Goal: Task Accomplishment & Management: Complete application form

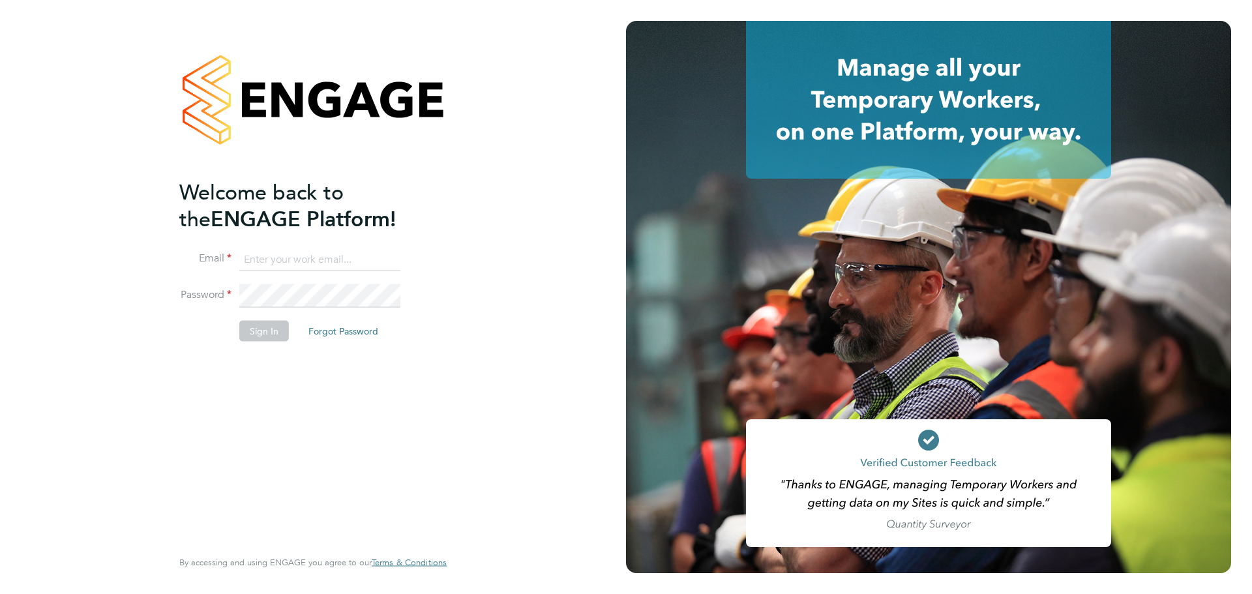
type input "lewis.saunders@randstadcpe.com"
click at [274, 322] on button "Sign In" at bounding box center [264, 330] width 50 height 21
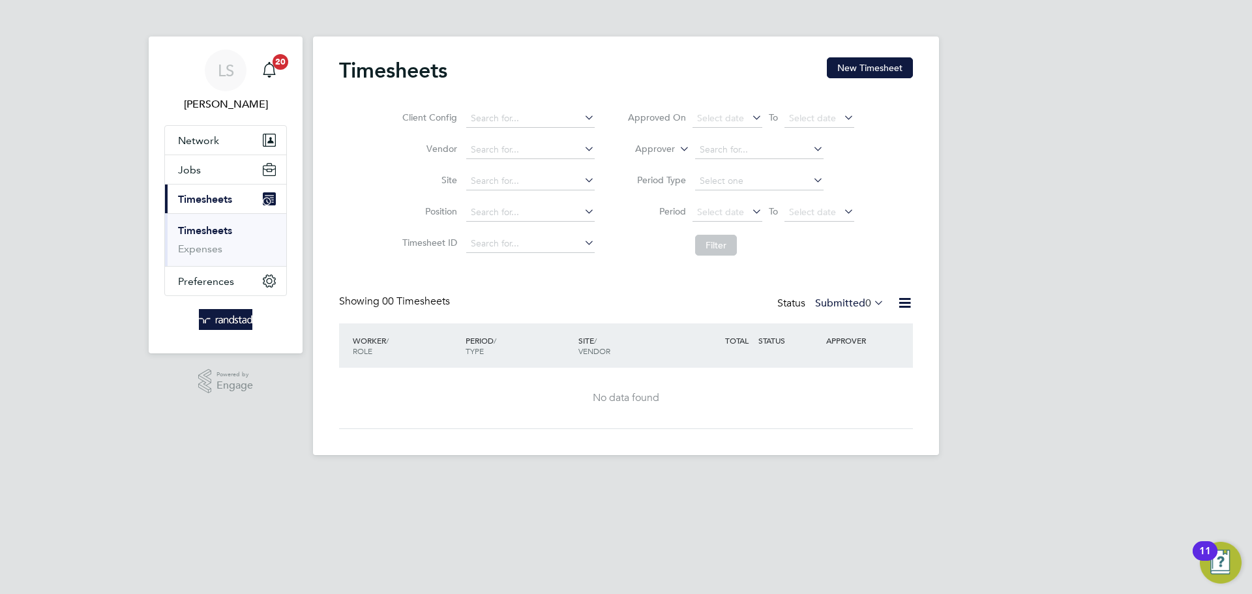
click at [864, 56] on div "Timesheets New Timesheet Client Config Vendor Site Position Timesheet ID Approv…" at bounding box center [626, 246] width 626 height 419
click at [865, 62] on button "New Timesheet" at bounding box center [870, 67] width 86 height 21
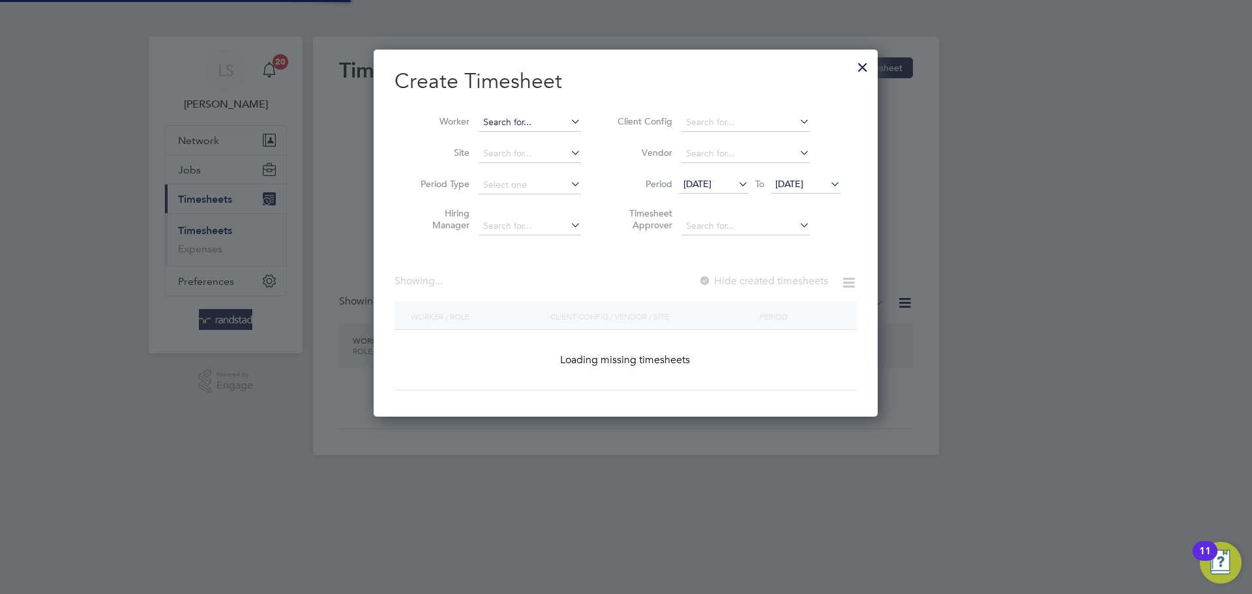
scroll to position [368, 505]
click at [502, 153] on input at bounding box center [530, 154] width 102 height 18
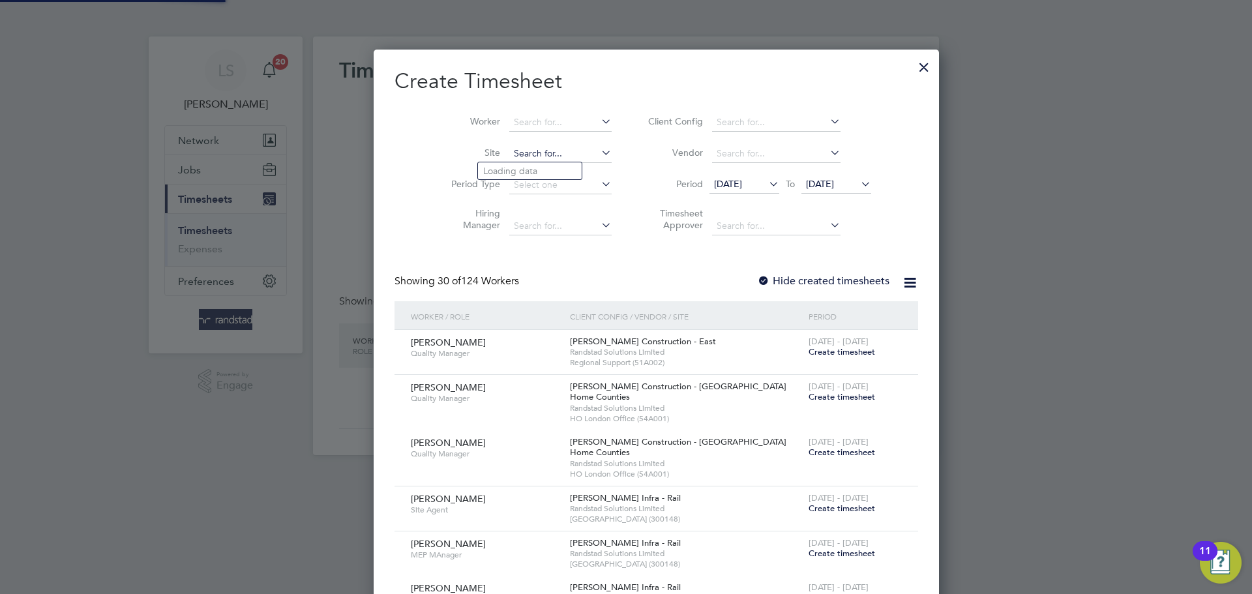
scroll to position [2784, 505]
click at [513, 172] on b "Ma" at bounding box center [511, 171] width 14 height 11
type input "East Malling"
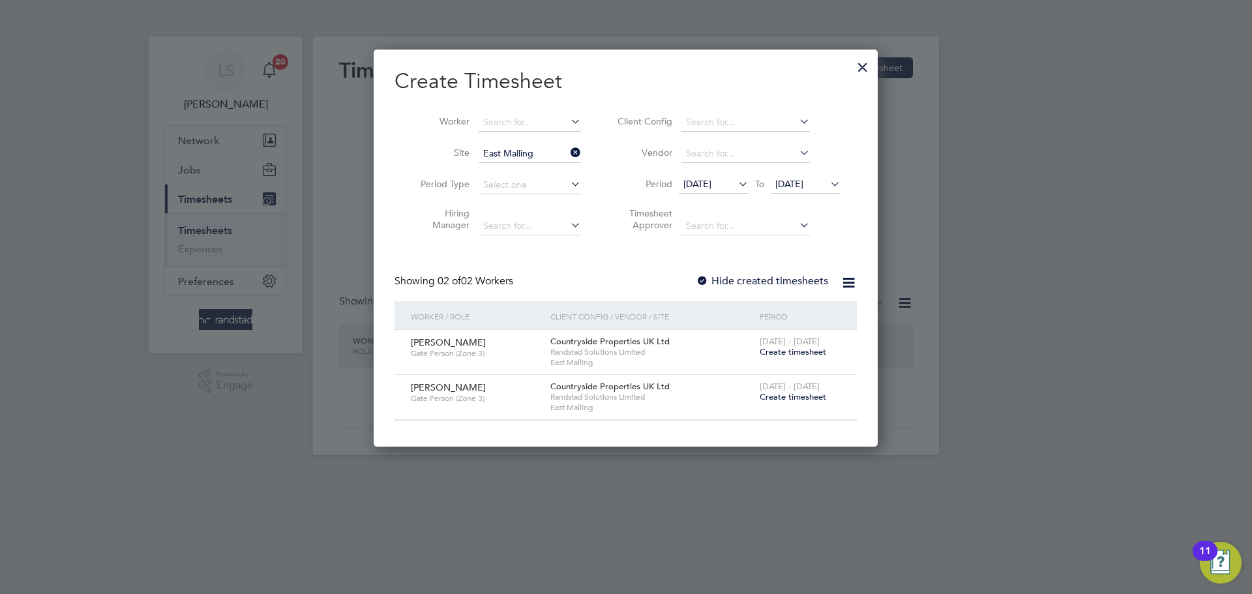
scroll to position [397, 505]
click at [721, 276] on label "Hide created timesheets" at bounding box center [762, 281] width 132 height 13
click at [779, 346] on span "Create timesheet" at bounding box center [793, 351] width 67 height 11
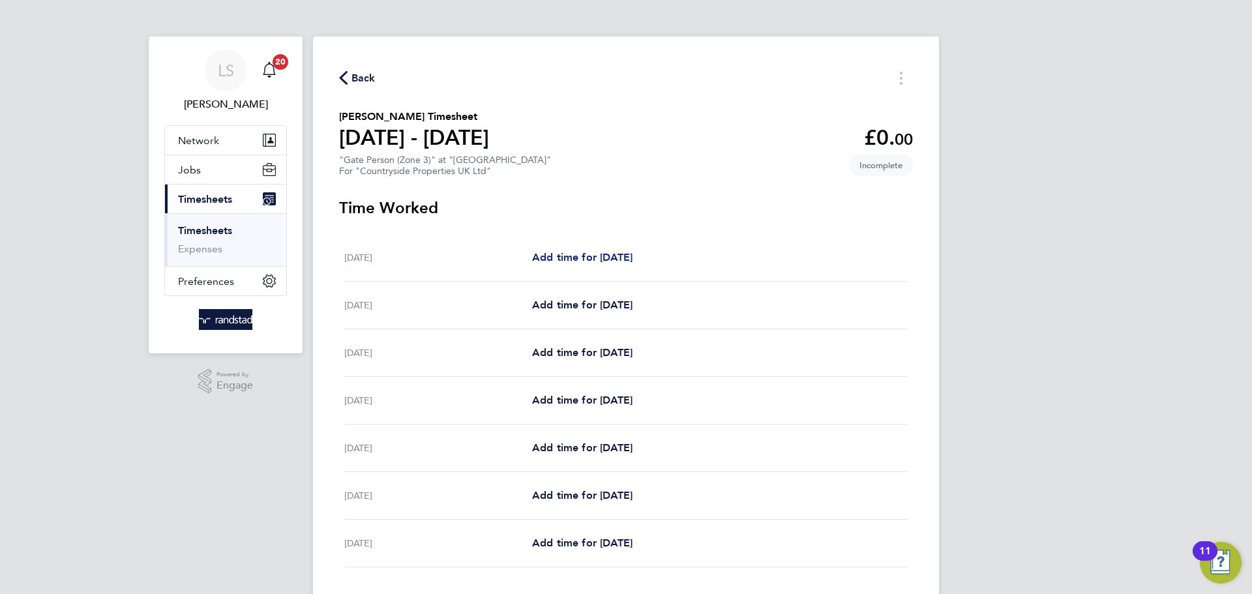
click at [578, 256] on span "Add time for Mon 22 Sep" at bounding box center [582, 257] width 100 height 12
select select "30"
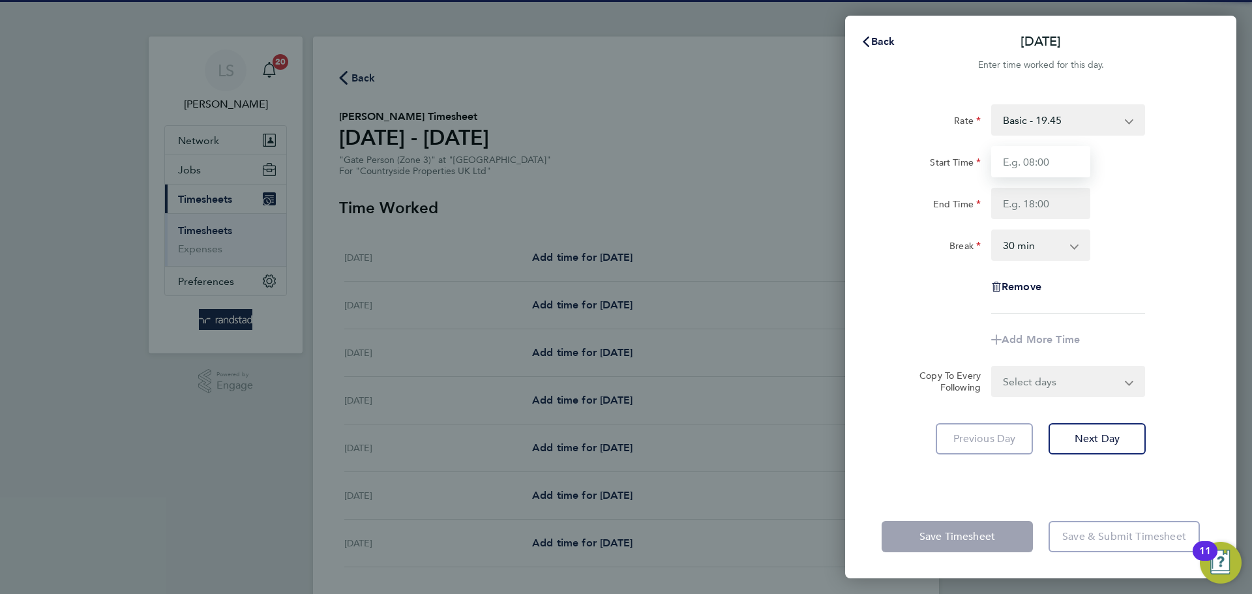
click at [1051, 161] on input "Start Time" at bounding box center [1040, 161] width 99 height 31
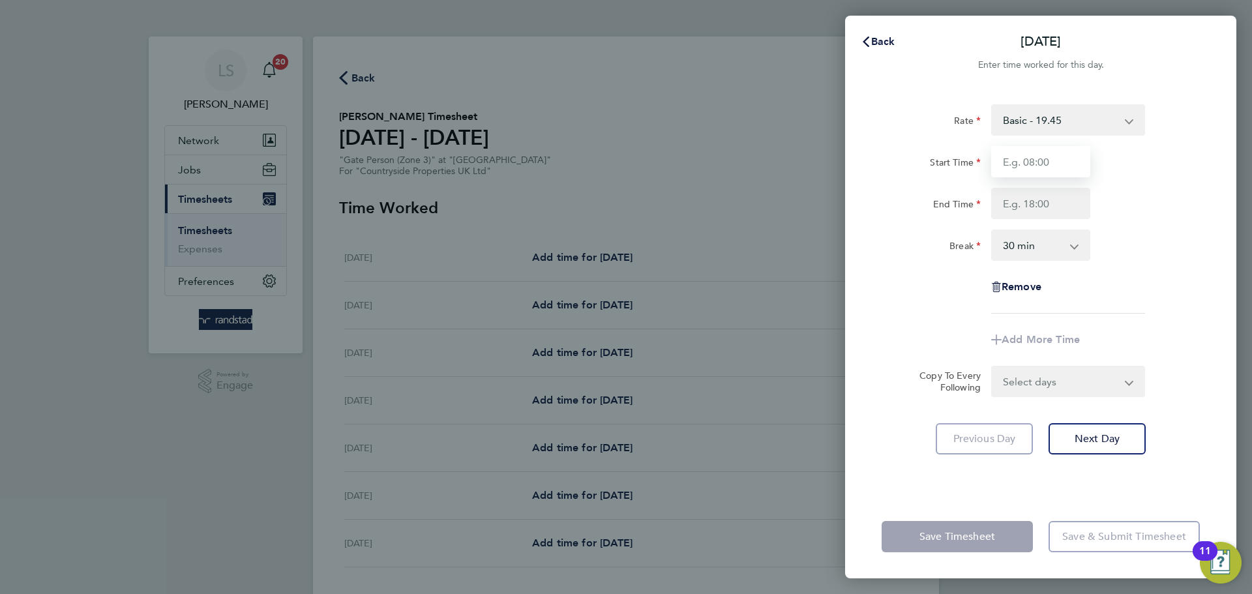
type input "07:30"
click at [1040, 203] on input "End Time" at bounding box center [1040, 203] width 99 height 31
type input "16:30"
click at [1041, 252] on select "0 min 15 min 30 min 45 min 60 min 75 min 90 min" at bounding box center [1033, 245] width 81 height 29
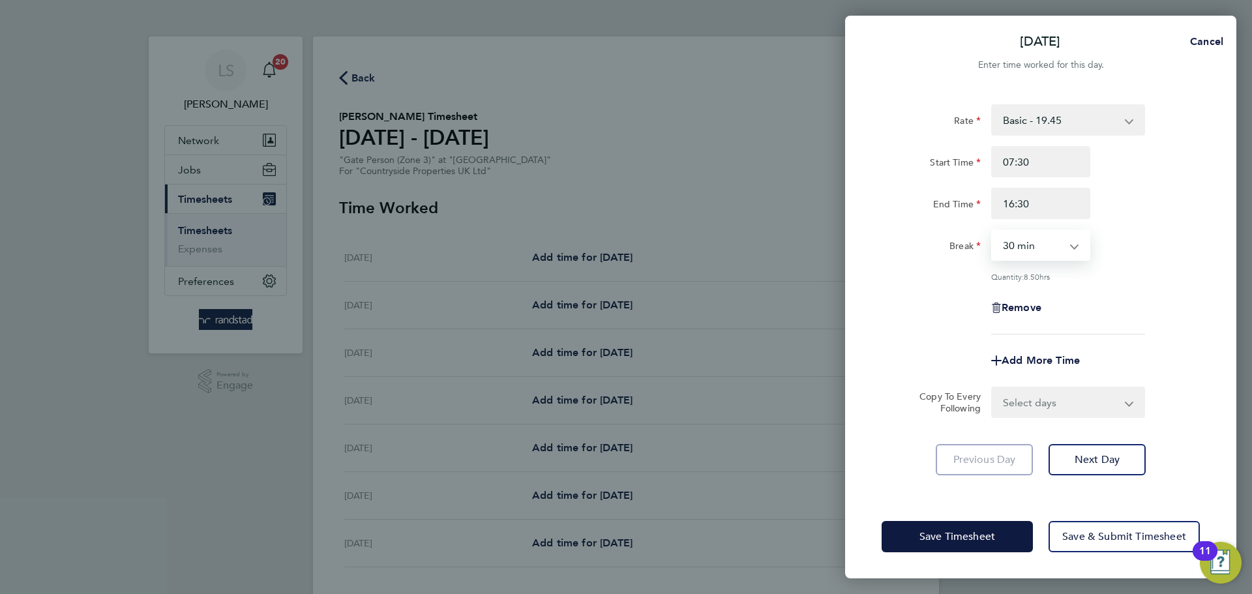
select select "0"
click at [993, 231] on select "0 min 15 min 30 min 45 min 60 min 75 min 90 min" at bounding box center [1033, 245] width 81 height 29
click at [1031, 384] on form "Rate Basic - 19.45 Start Time 07:30 End Time 16:30 Break 0 min 15 min 30 min 45…" at bounding box center [1041, 261] width 318 height 314
click at [1025, 408] on select "Select days Day Weekday (Mon-Fri) Weekend (Sat-Sun) Tuesday Wednesday Thursday …" at bounding box center [1061, 402] width 137 height 29
select select "WEEKDAY"
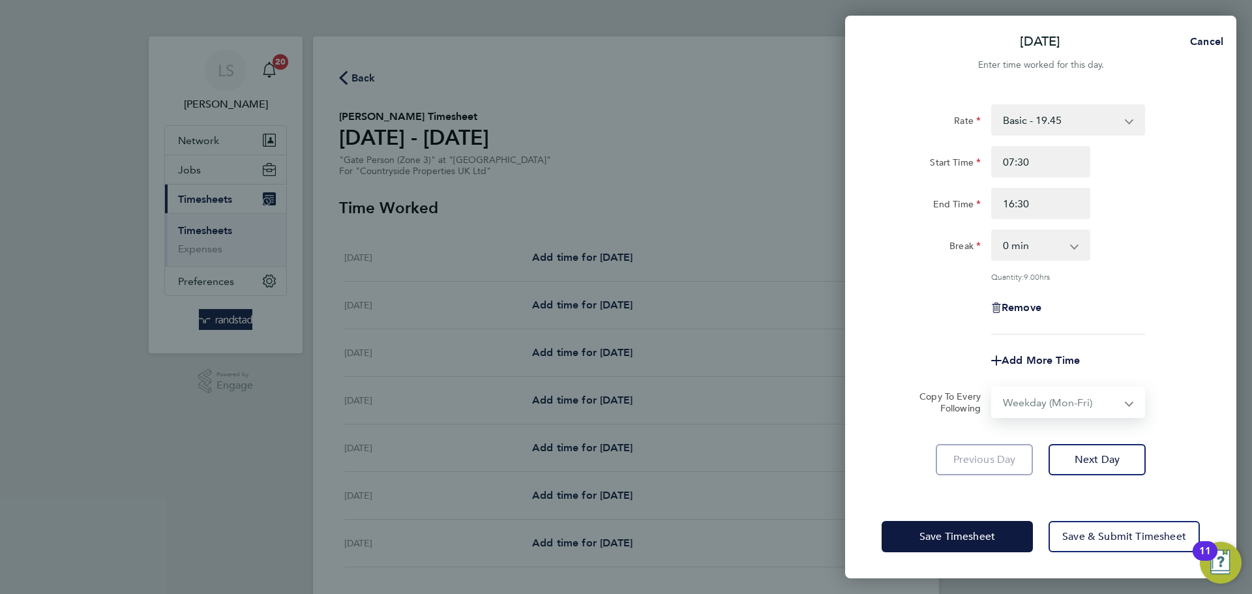
click at [993, 388] on select "Select days Day Weekday (Mon-Fri) Weekend (Sat-Sun) Tuesday Wednesday Thursday …" at bounding box center [1061, 402] width 137 height 29
select select "2025-09-28"
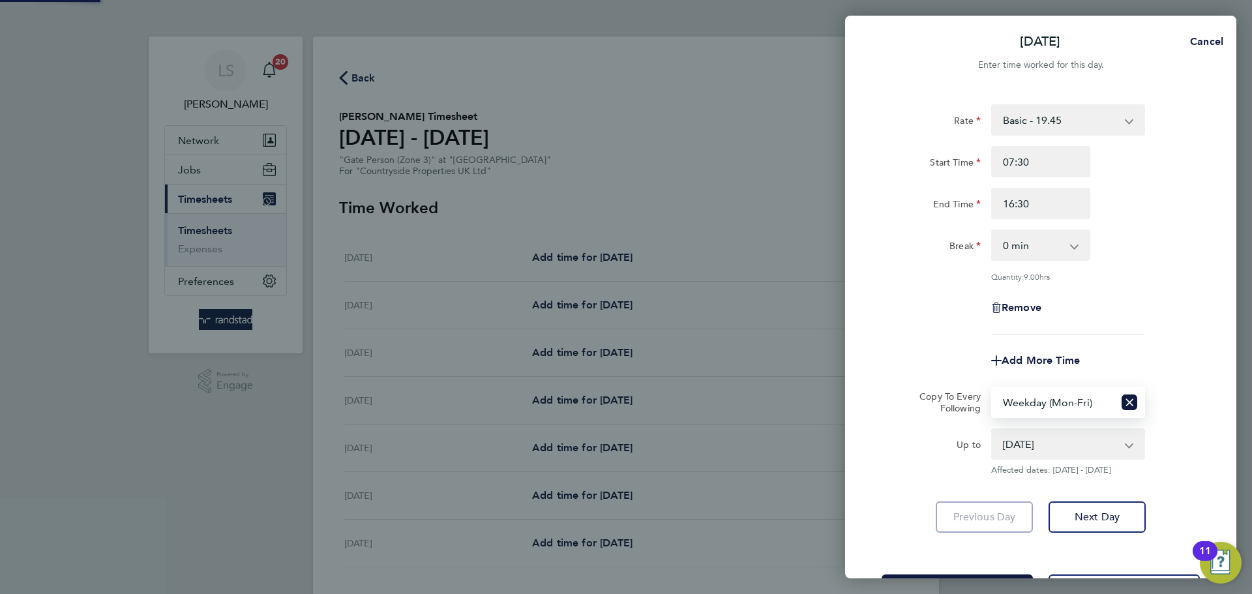
scroll to position [52, 0]
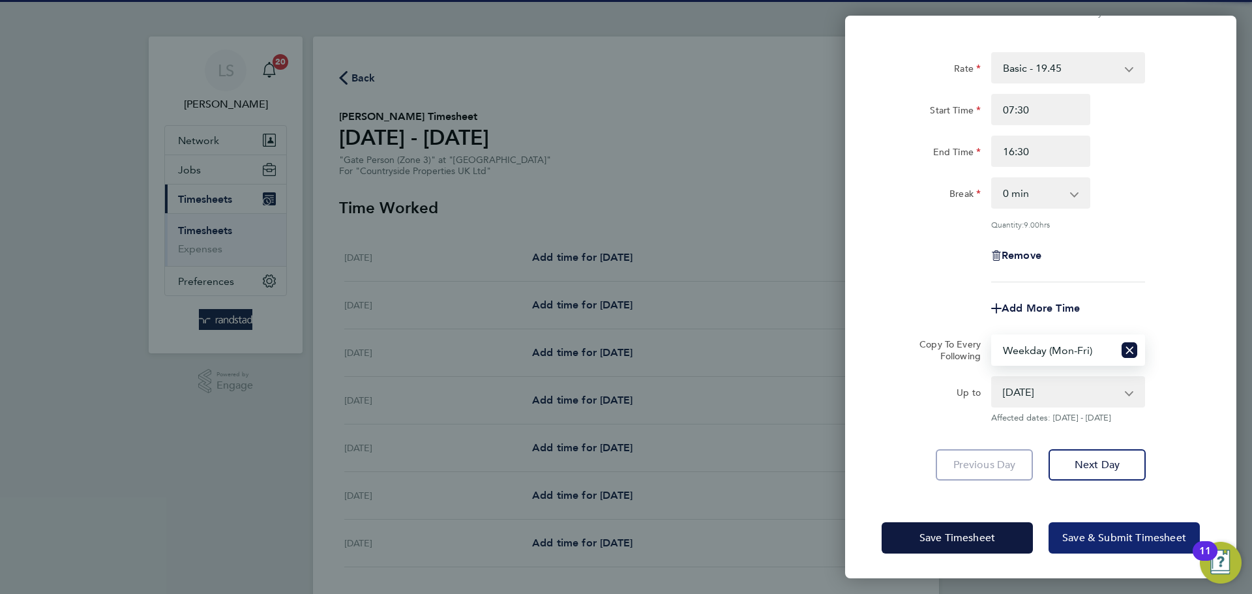
click at [1064, 527] on button "Save & Submit Timesheet" at bounding box center [1124, 537] width 151 height 31
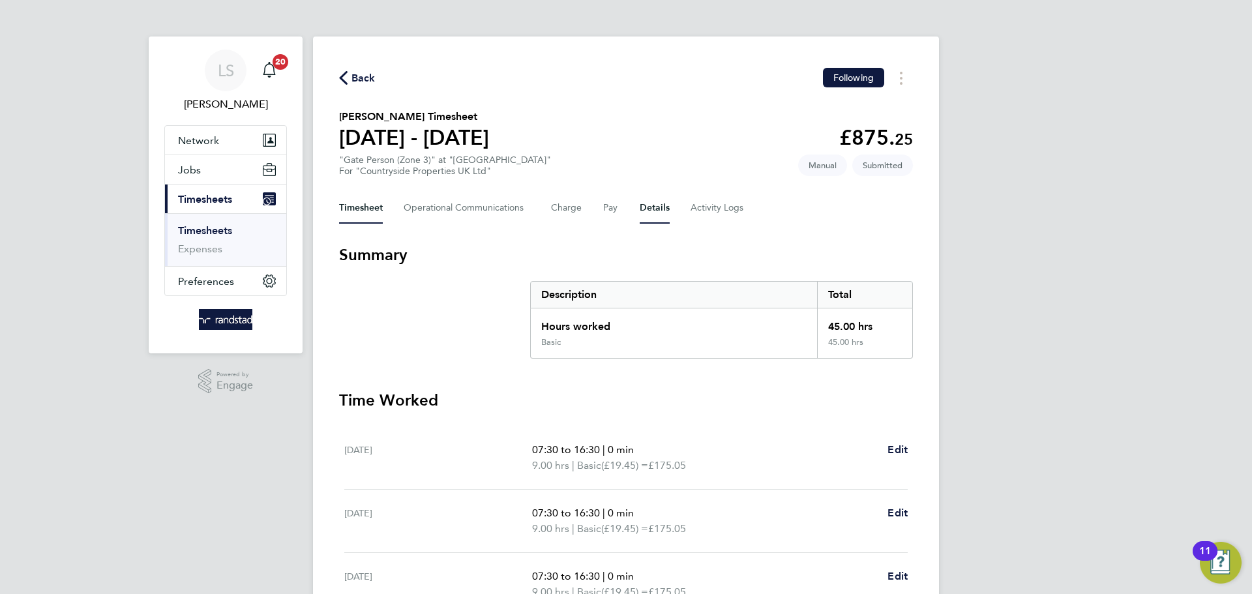
click at [642, 213] on button "Details" at bounding box center [655, 207] width 30 height 31
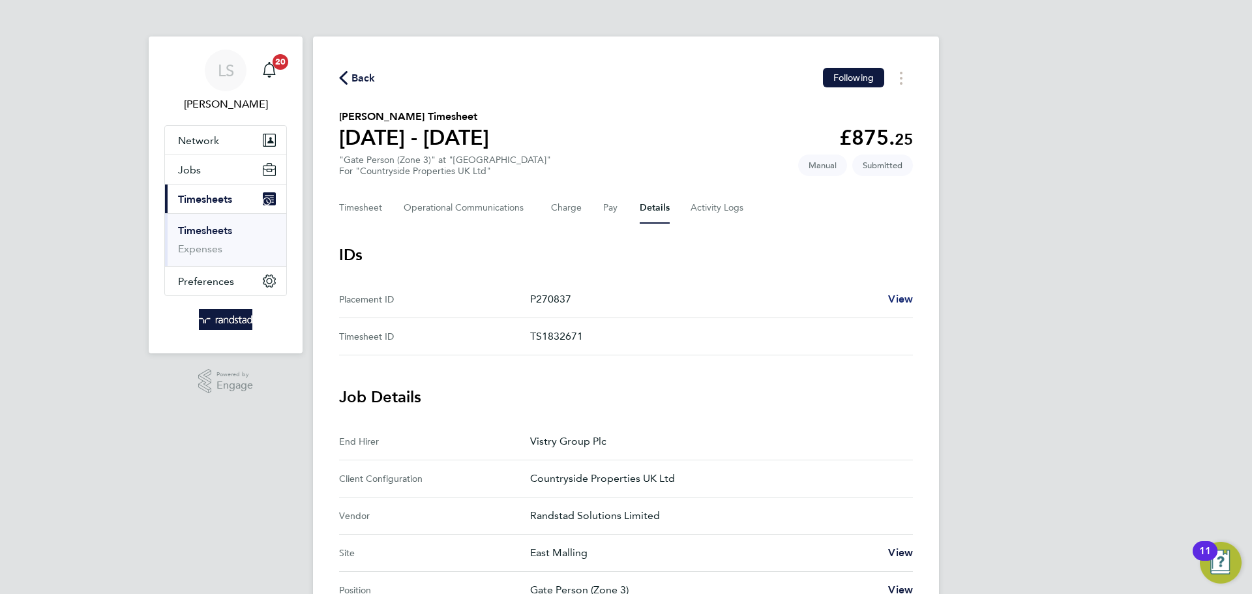
click at [893, 294] on span "View" at bounding box center [900, 299] width 25 height 12
click at [339, 68] on div "Back Following" at bounding box center [626, 78] width 574 height 20
click at [346, 78] on icon "button" at bounding box center [343, 78] width 8 height 14
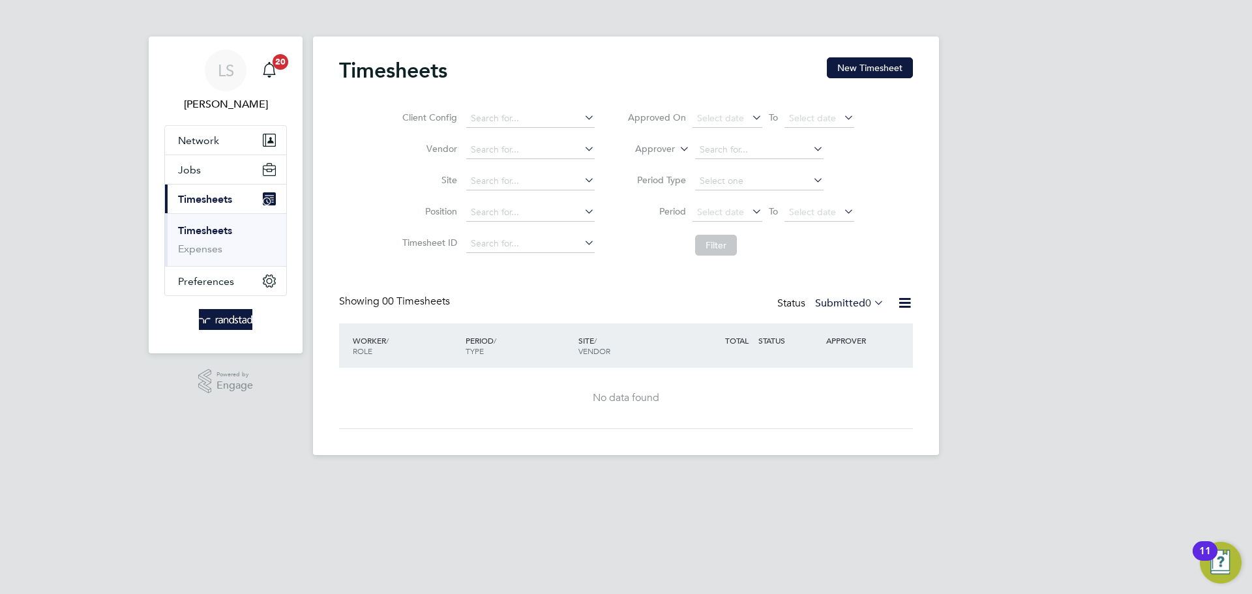
click at [879, 57] on button "New Timesheet" at bounding box center [870, 67] width 86 height 21
click at [236, 170] on div at bounding box center [626, 297] width 1252 height 594
click at [179, 171] on div at bounding box center [626, 297] width 1252 height 594
click at [234, 173] on div at bounding box center [626, 297] width 1252 height 594
click at [202, 183] on div at bounding box center [626, 297] width 1252 height 594
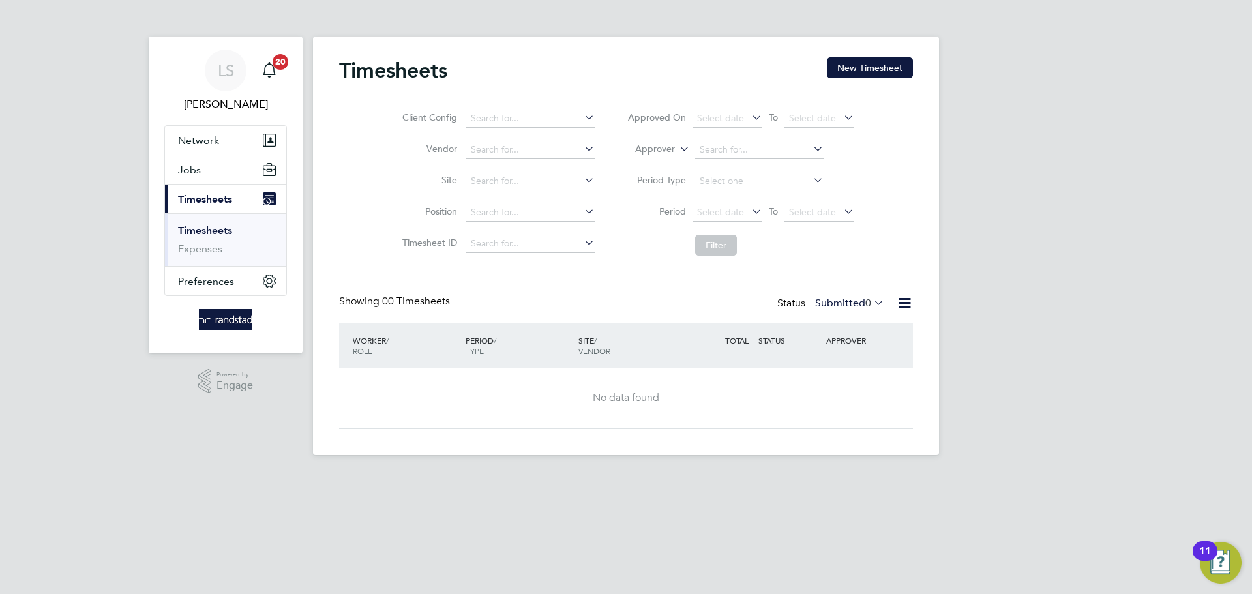
click at [181, 160] on div at bounding box center [626, 297] width 1252 height 594
click at [186, 169] on div at bounding box center [626, 297] width 1252 height 594
click at [237, 53] on div at bounding box center [626, 297] width 1252 height 594
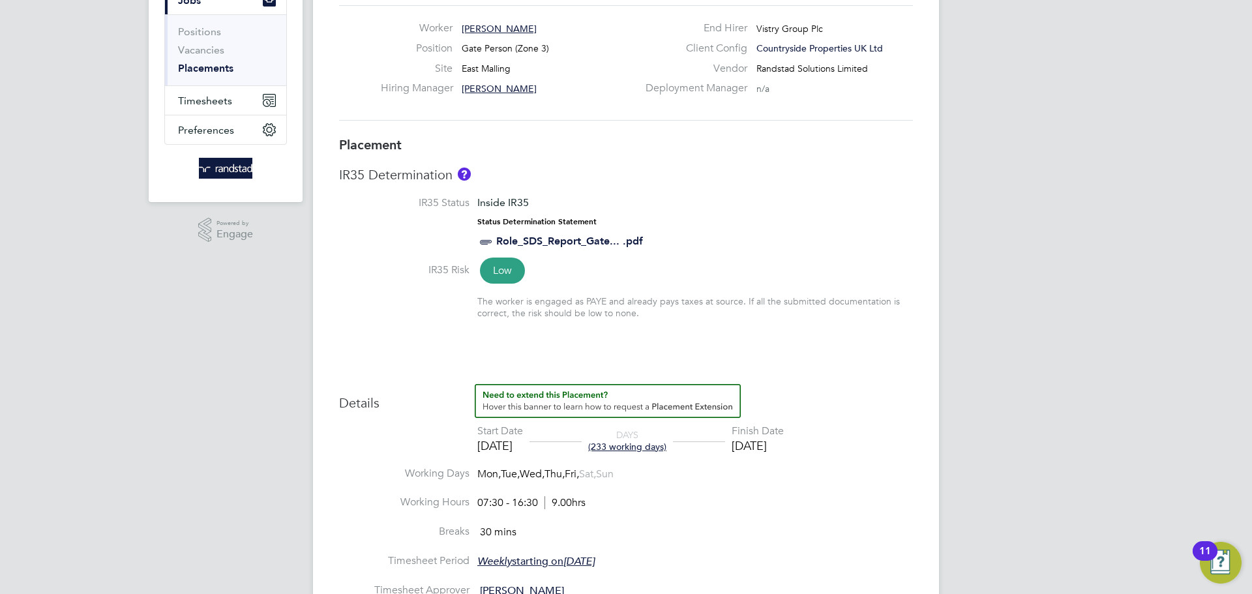
scroll to position [339, 0]
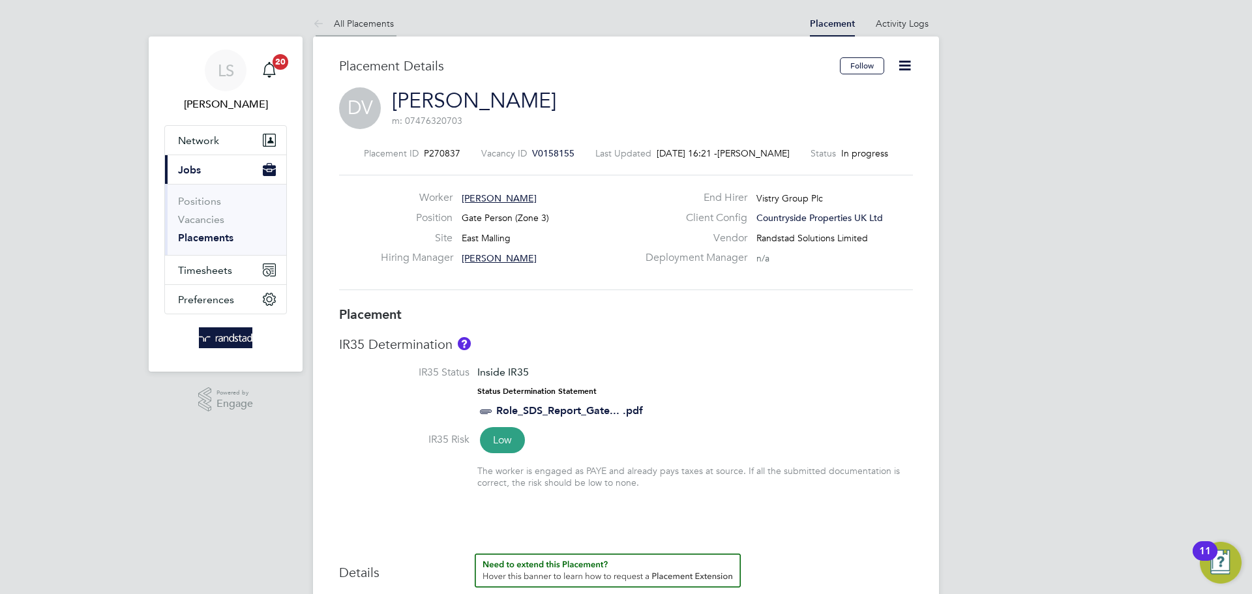
click at [327, 23] on icon at bounding box center [321, 24] width 16 height 16
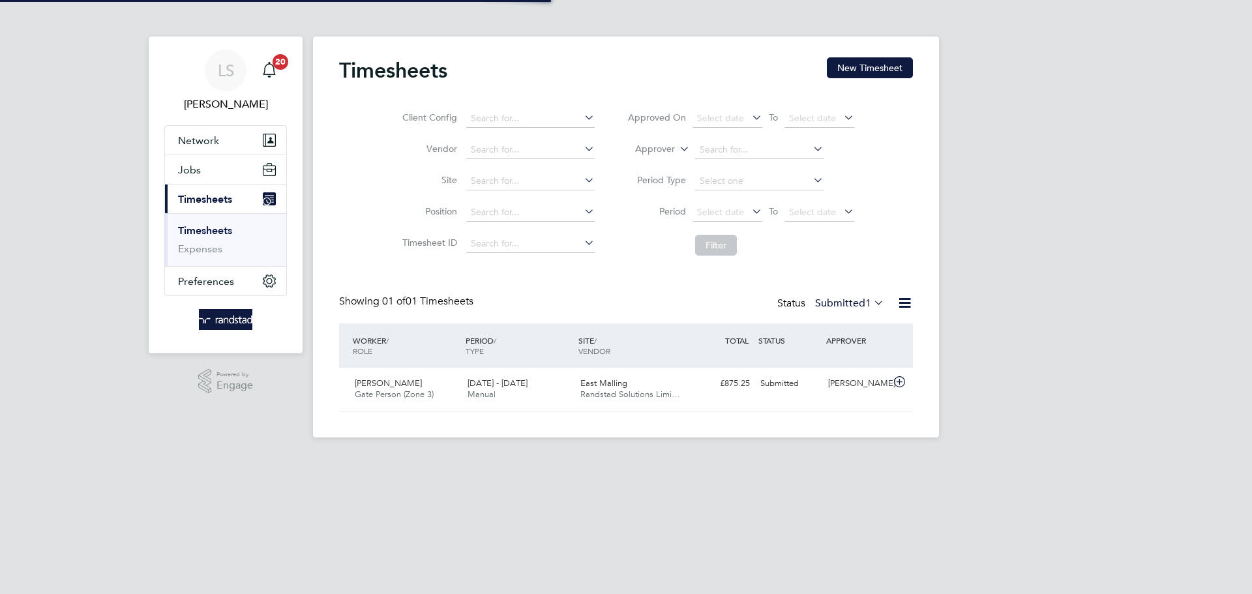
scroll to position [33, 113]
click at [183, 167] on span "Jobs" at bounding box center [189, 170] width 23 height 12
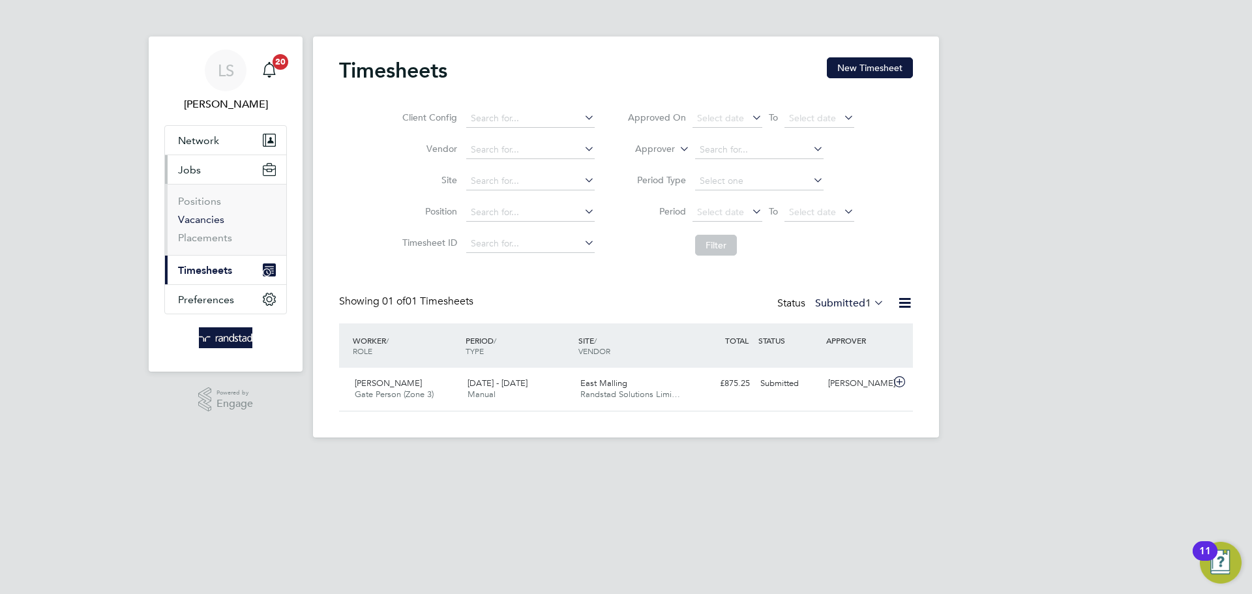
click at [202, 215] on link "Vacancies" at bounding box center [201, 219] width 46 height 12
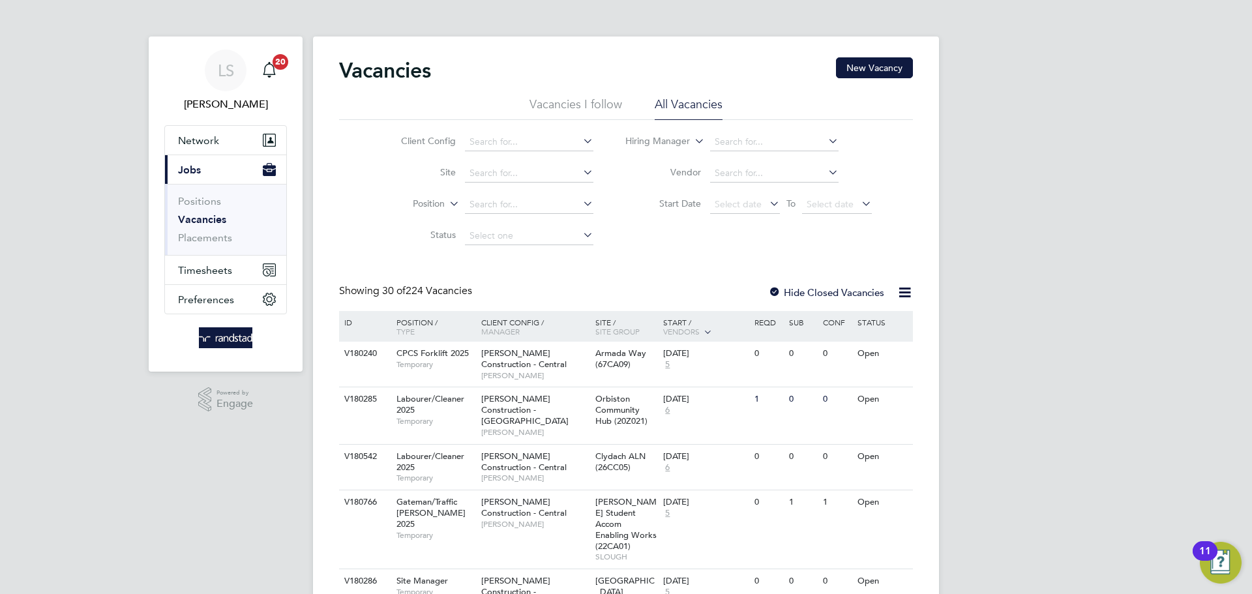
click at [496, 183] on li "Site" at bounding box center [487, 173] width 245 height 31
click at [494, 175] on input at bounding box center [529, 173] width 128 height 18
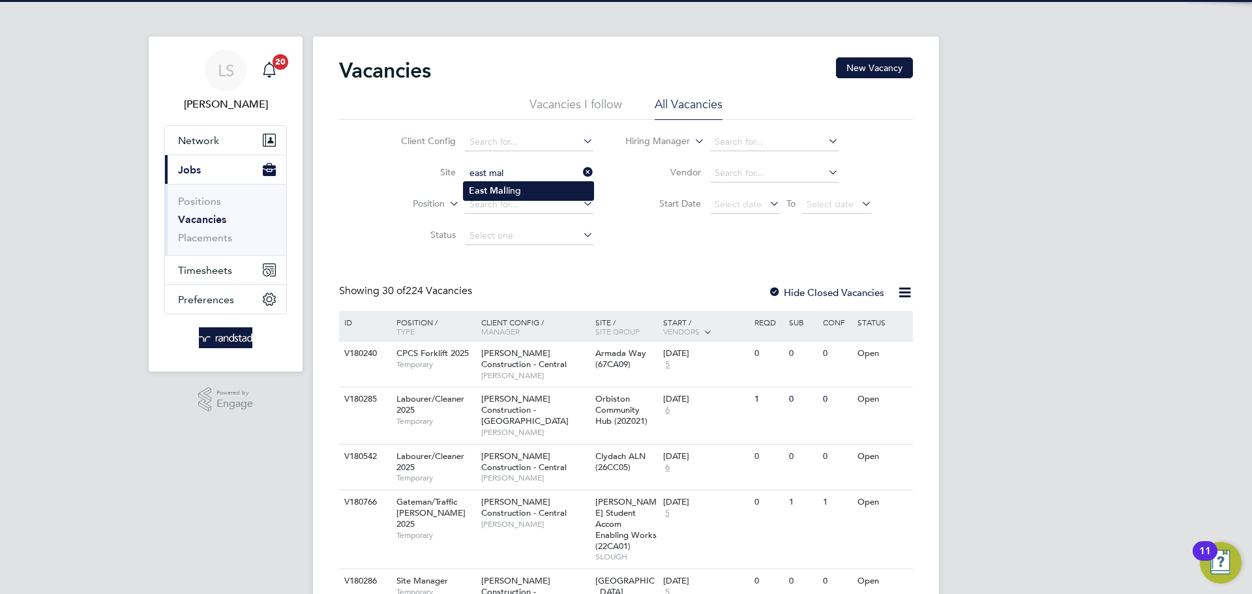
click at [518, 192] on li "East Mal ling" at bounding box center [529, 191] width 130 height 18
type input "East Malling"
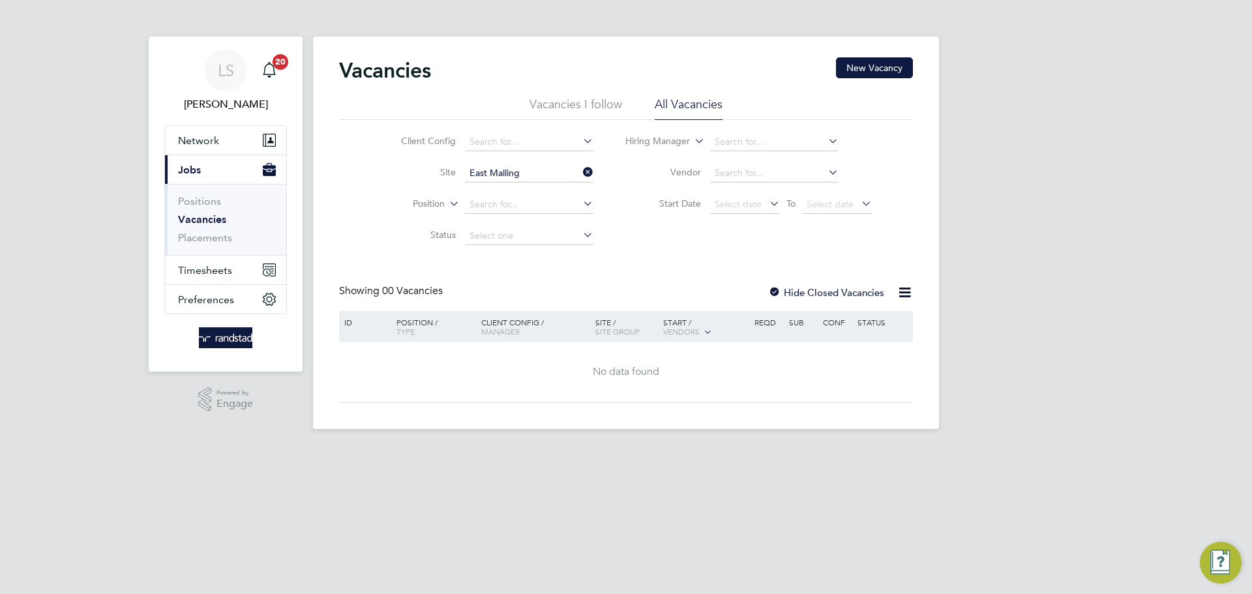
click at [777, 295] on div at bounding box center [774, 293] width 13 height 13
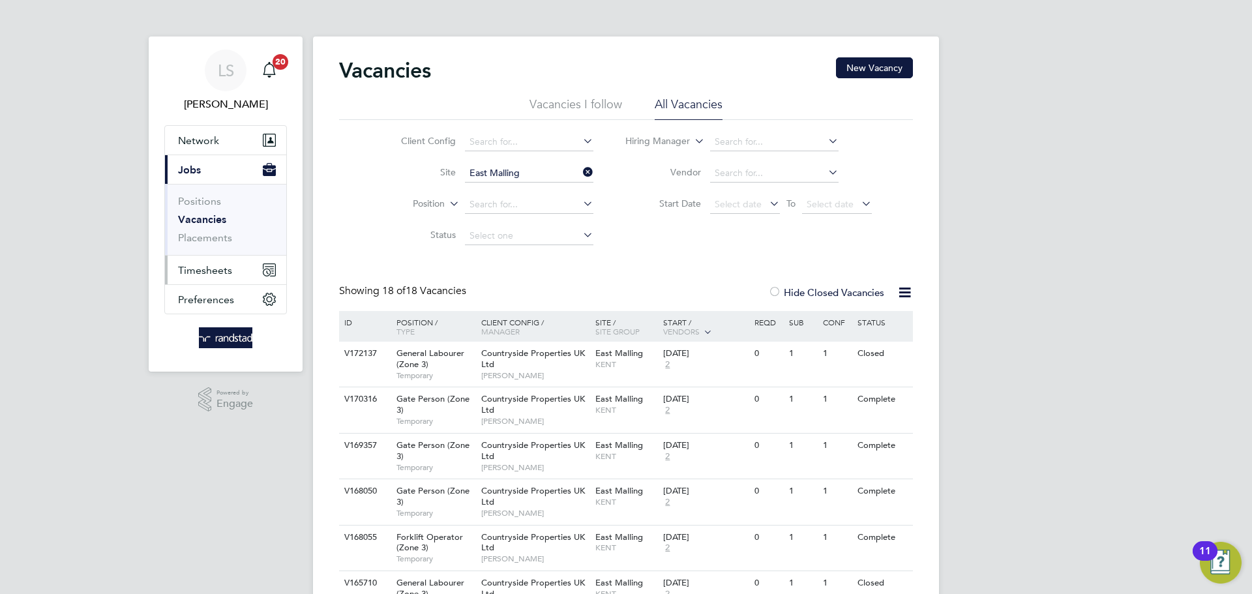
click at [209, 264] on span "Timesheets" at bounding box center [205, 270] width 54 height 12
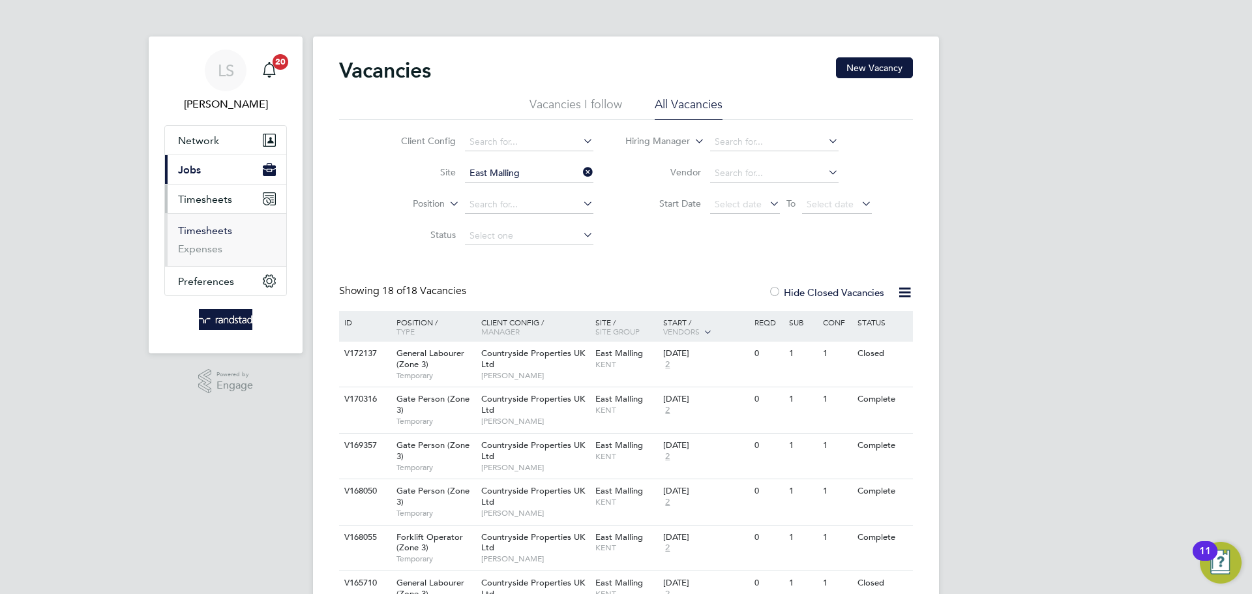
click at [212, 230] on link "Timesheets" at bounding box center [205, 230] width 54 height 12
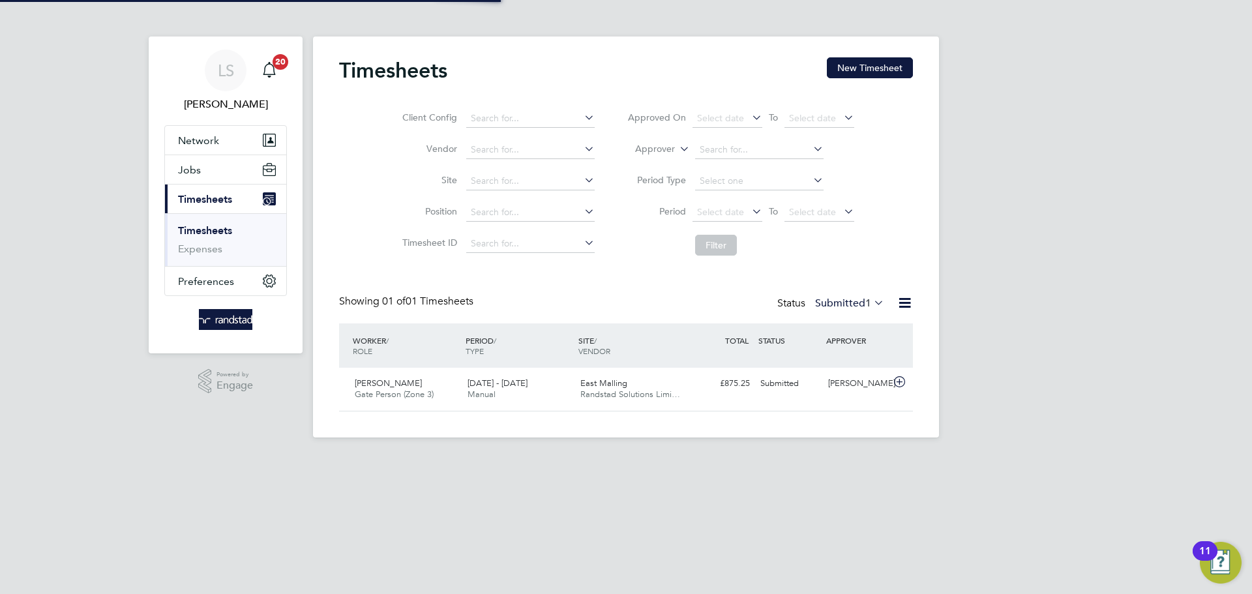
scroll to position [33, 113]
click at [874, 73] on button "New Timesheet" at bounding box center [870, 67] width 86 height 21
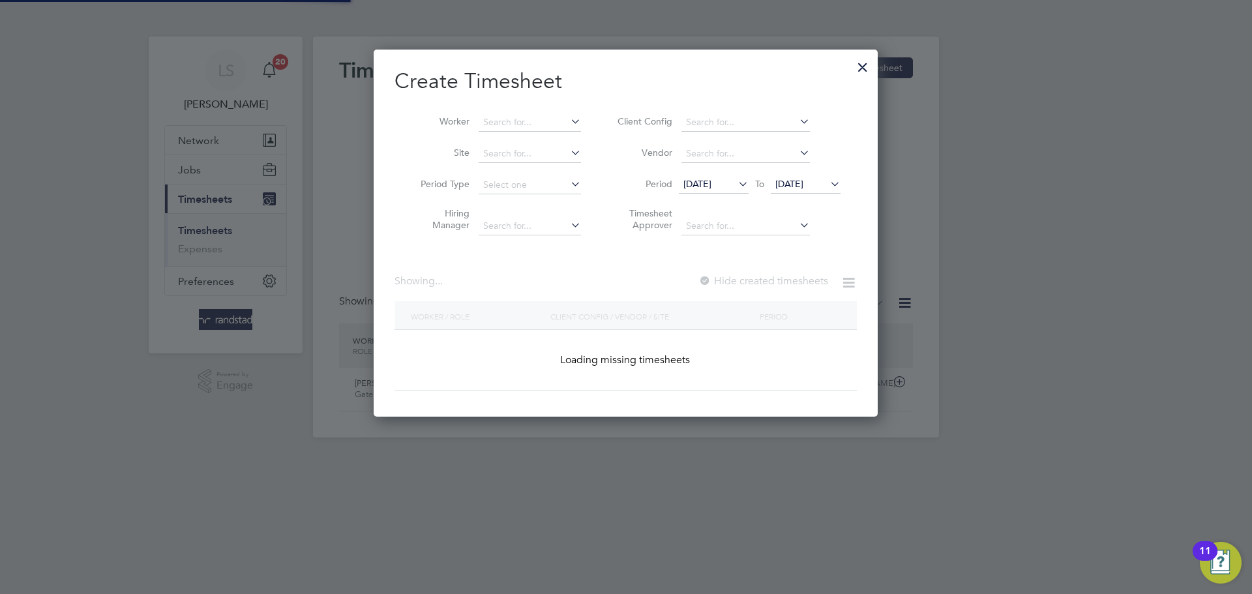
scroll to position [368, 505]
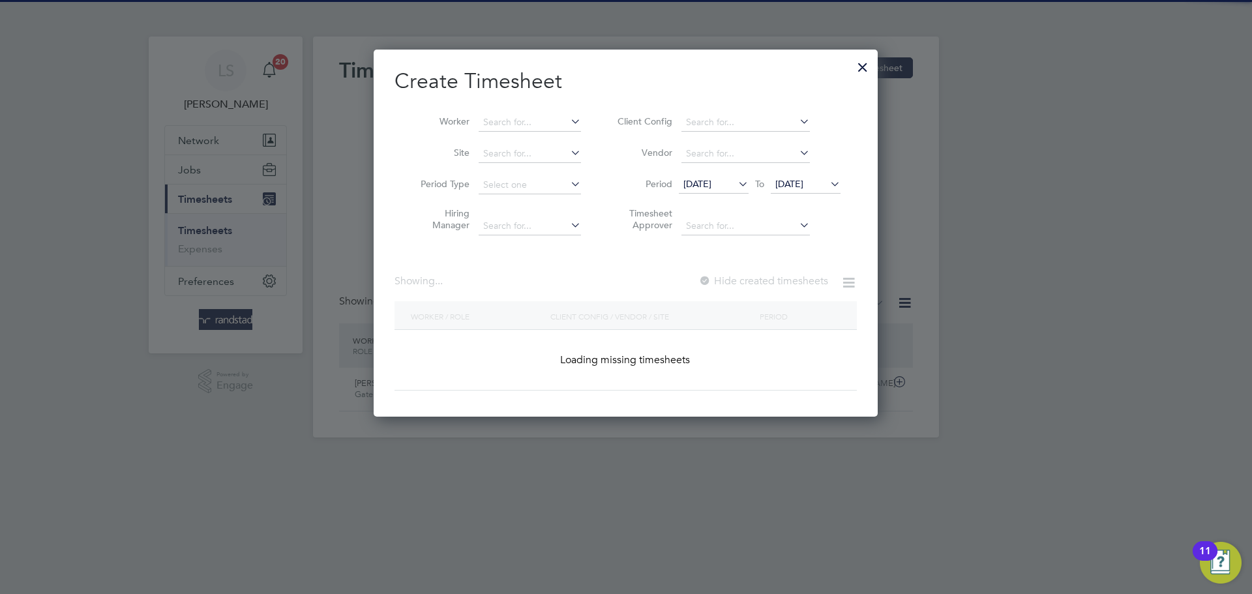
click at [516, 153] on input at bounding box center [530, 154] width 102 height 18
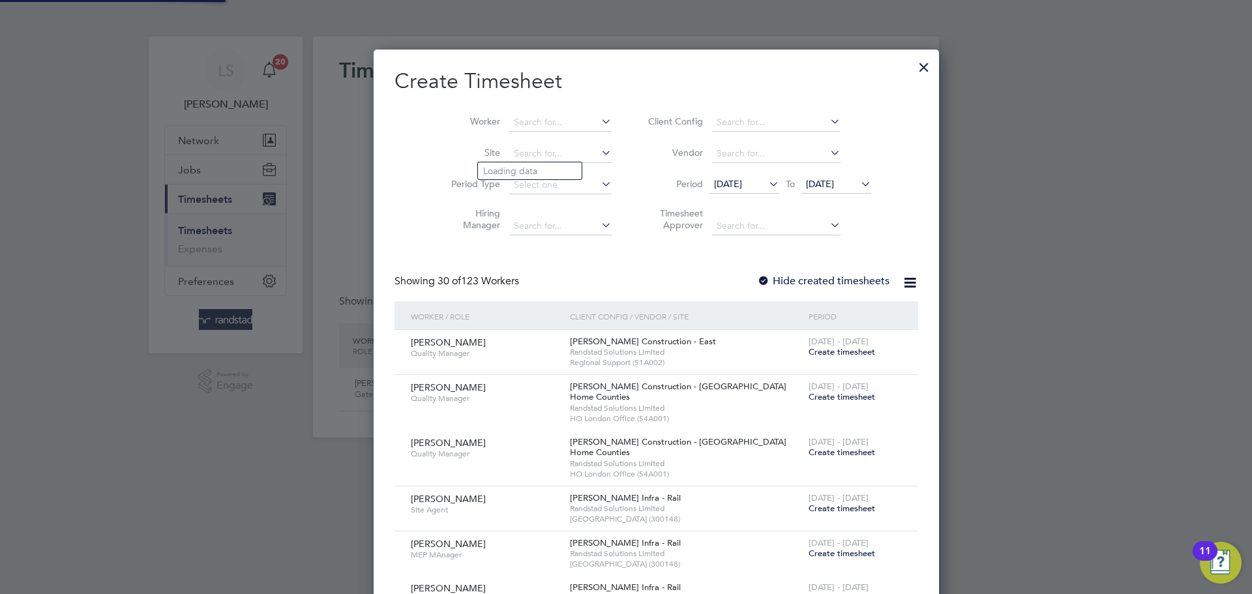
scroll to position [2851, 505]
click at [509, 129] on input at bounding box center [560, 122] width 102 height 18
click at [541, 140] on li "Tando lwetu Siwisa" at bounding box center [534, 140] width 112 height 18
type input "[PERSON_NAME]"
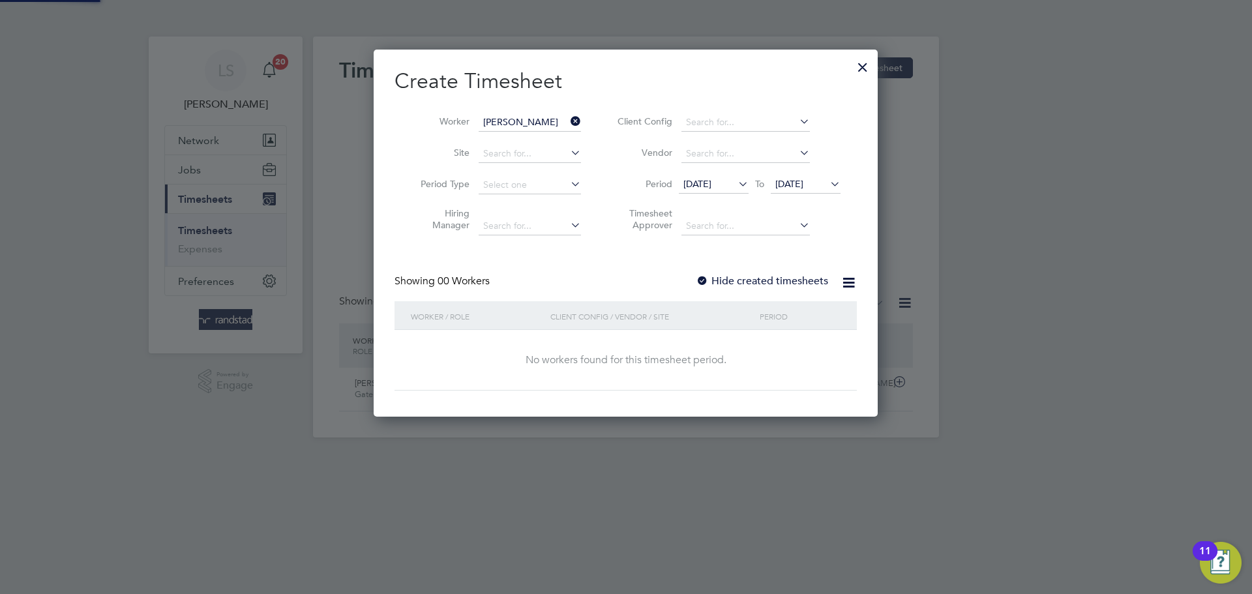
scroll to position [368, 505]
click at [704, 284] on div at bounding box center [702, 281] width 13 height 13
click at [798, 185] on span "24 Sep 2025" at bounding box center [790, 184] width 28 height 12
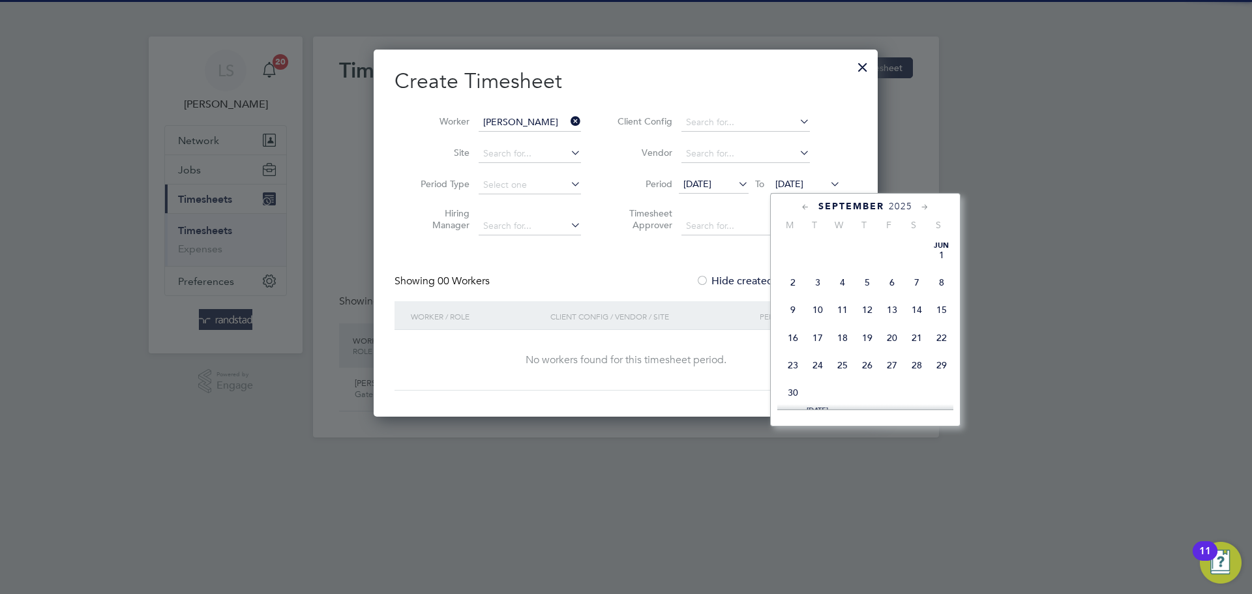
scroll to position [492, 0]
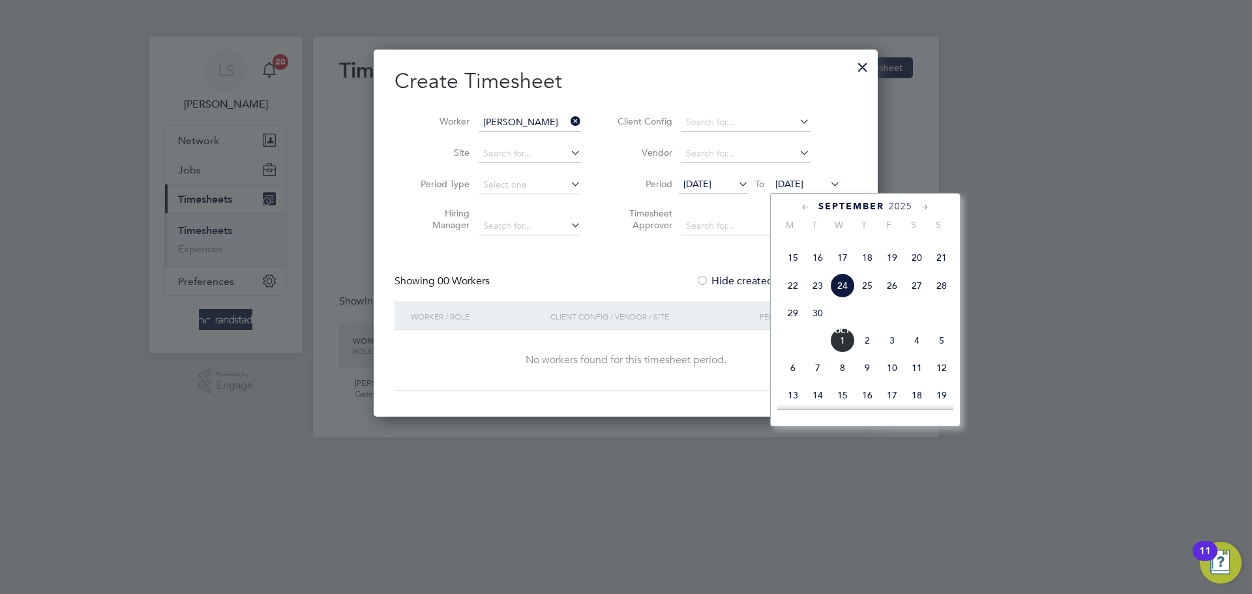
click at [835, 298] on span "24" at bounding box center [842, 285] width 25 height 25
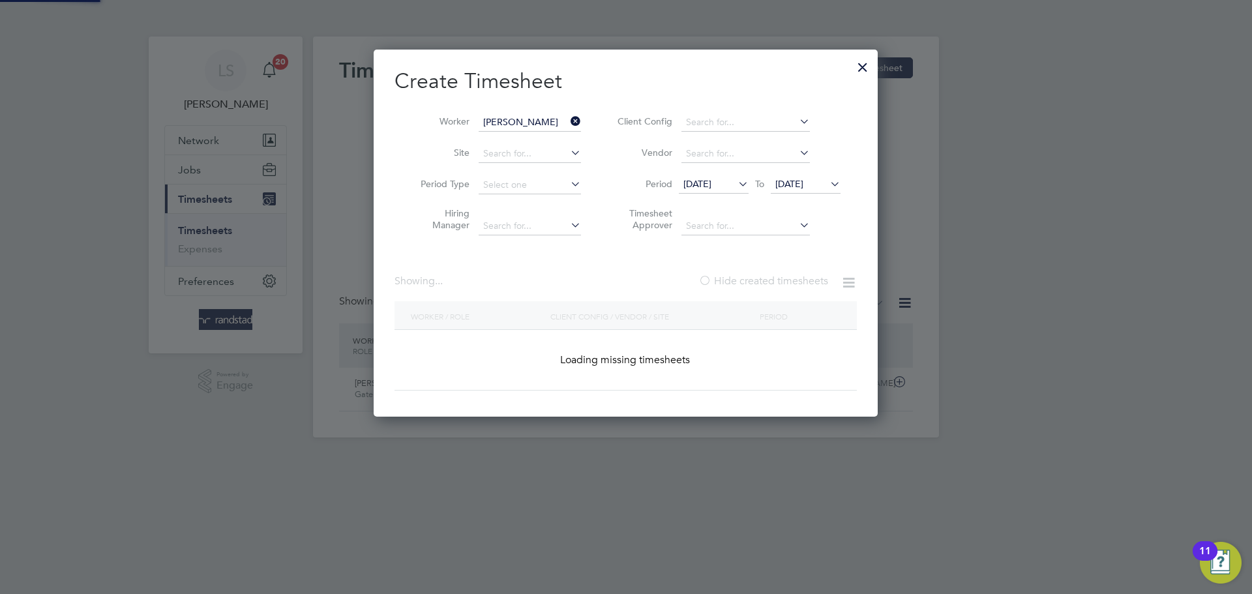
scroll to position [368, 505]
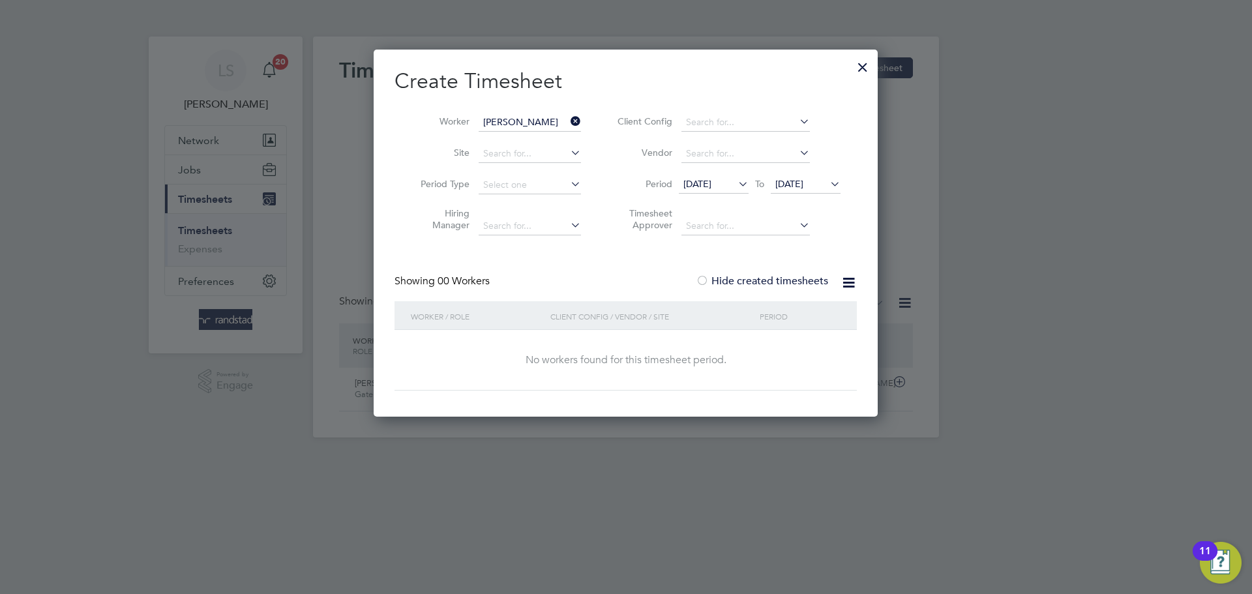
click at [543, 120] on input "[PERSON_NAME]" at bounding box center [530, 122] width 102 height 18
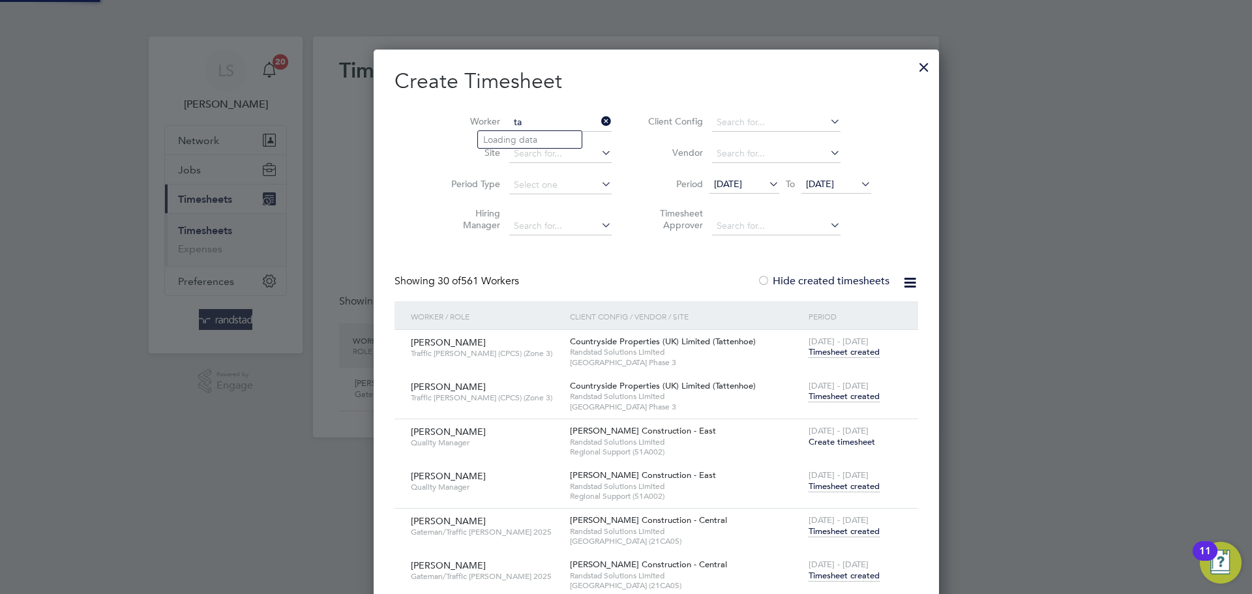
scroll to position [0, 0]
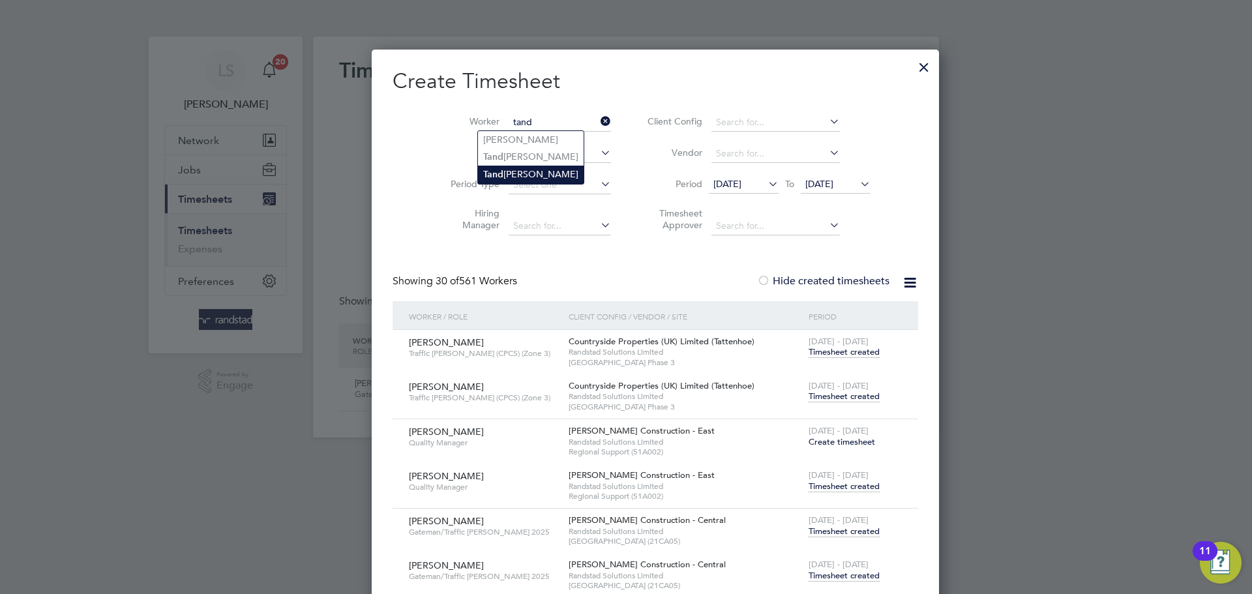
click at [555, 170] on li "Tand olwetu Siwisa" at bounding box center [531, 175] width 106 height 18
type input "[PERSON_NAME]"
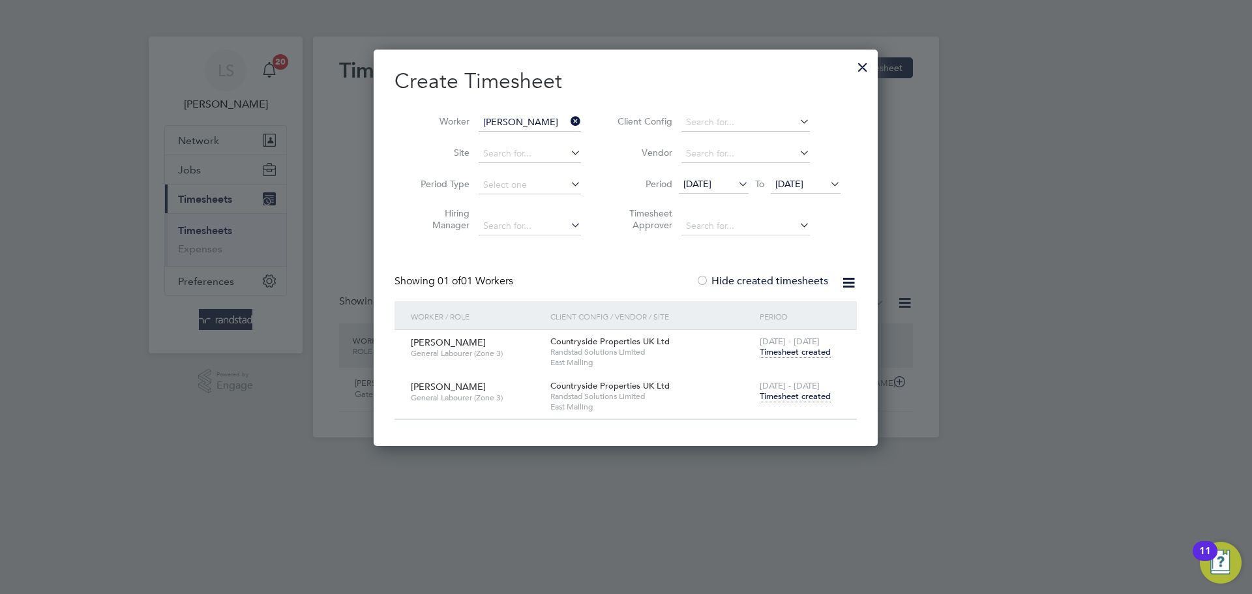
click at [776, 387] on span "22 - 28 Sep 2025" at bounding box center [790, 385] width 60 height 11
click at [774, 391] on span "Timesheet created" at bounding box center [795, 397] width 71 height 12
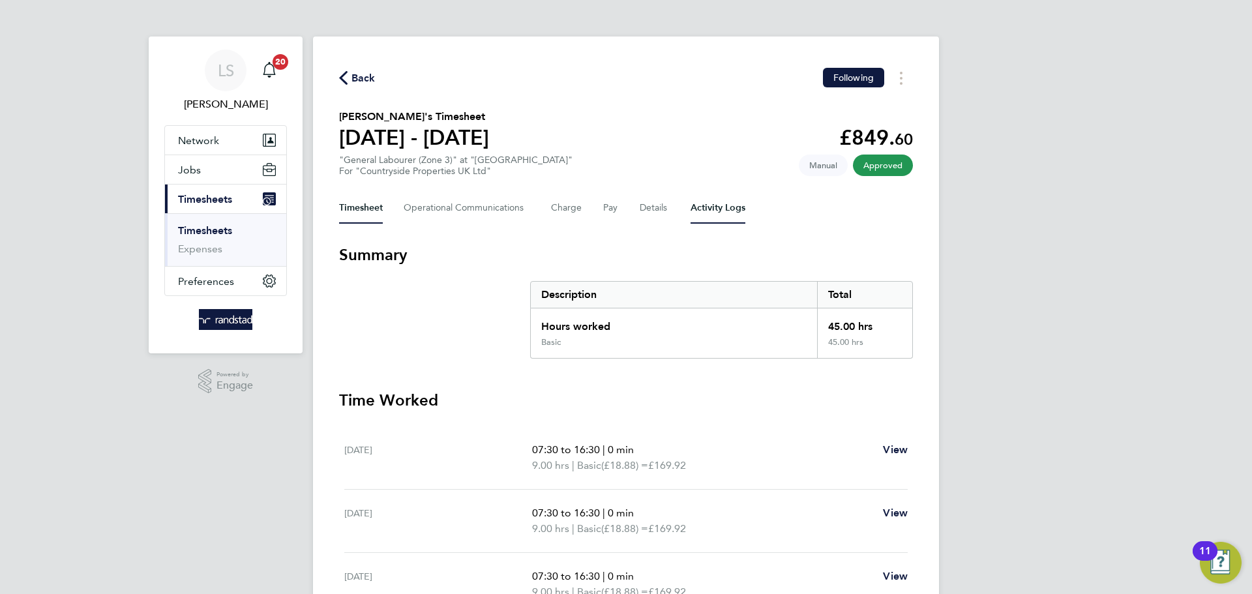
click at [700, 211] on Logs-tab "Activity Logs" at bounding box center [718, 207] width 55 height 31
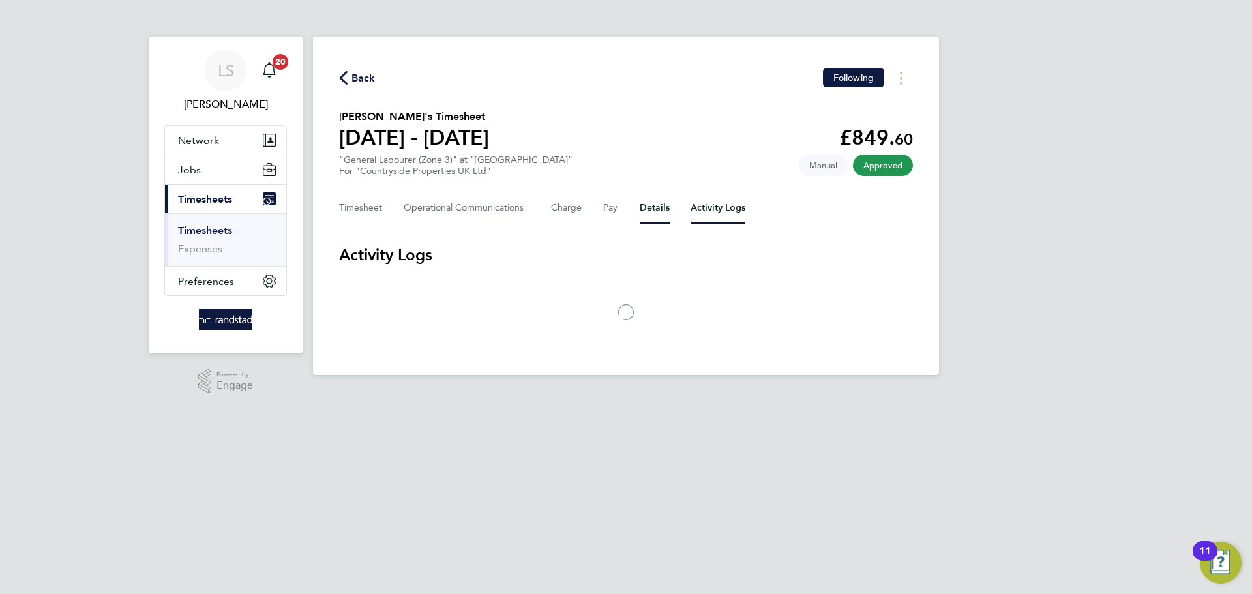
click at [650, 198] on button "Details" at bounding box center [655, 207] width 30 height 31
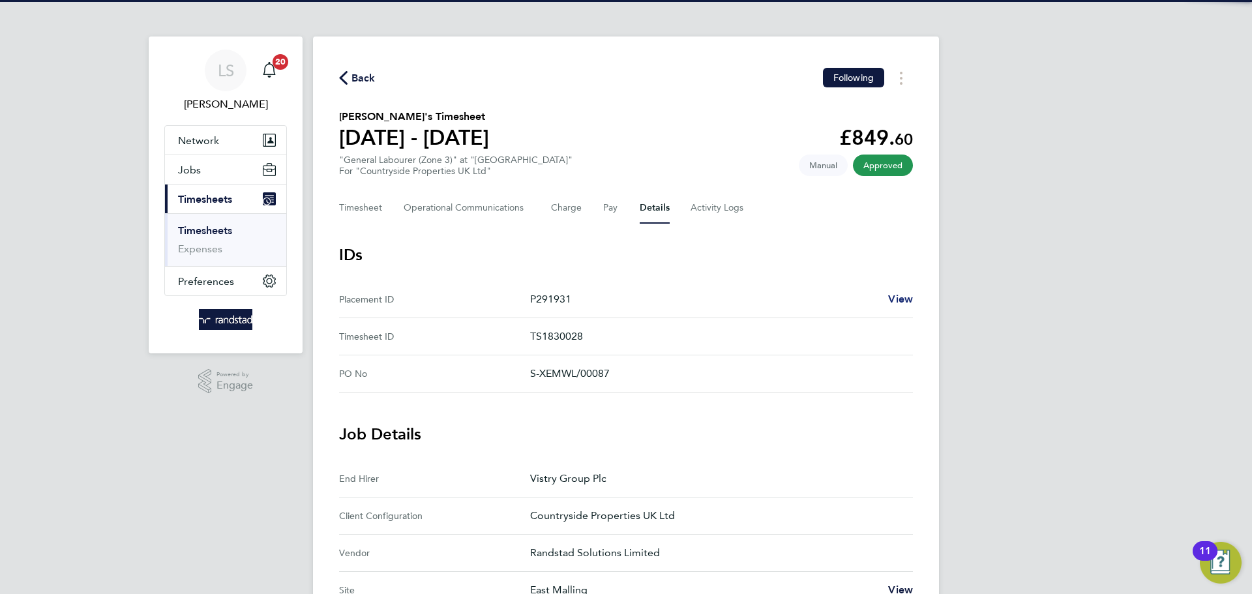
click at [901, 306] on link "View" at bounding box center [900, 300] width 25 height 16
